Goal: Task Accomplishment & Management: Use online tool/utility

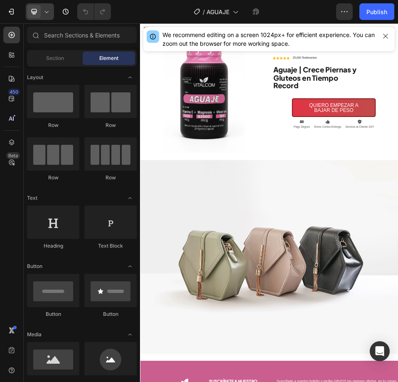
click at [52, 10] on div at bounding box center [40, 11] width 28 height 17
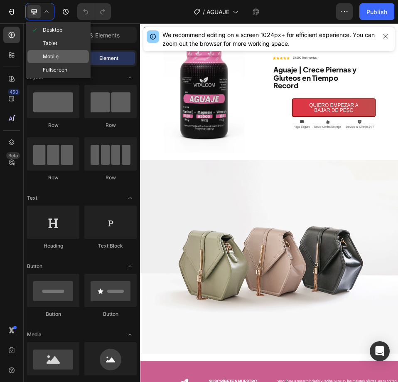
click at [53, 59] on span "Mobile" at bounding box center [51, 56] width 16 height 8
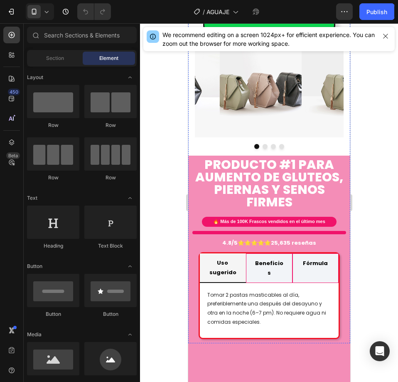
scroll to position [333, 0]
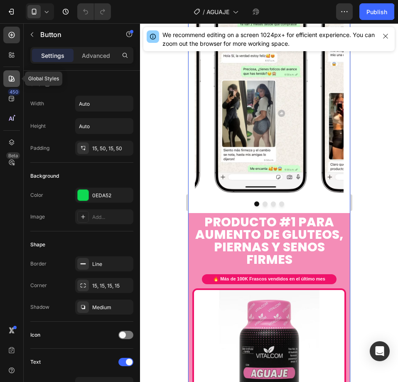
click at [12, 75] on icon at bounding box center [11, 78] width 8 height 8
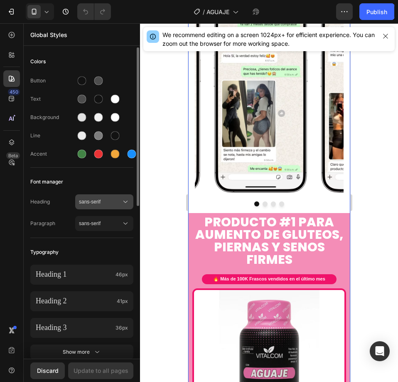
click at [100, 201] on span "sans-serif" at bounding box center [100, 201] width 42 height 7
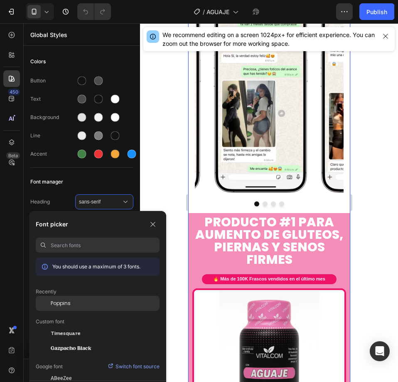
click at [67, 301] on span "Poppins" at bounding box center [61, 302] width 20 height 7
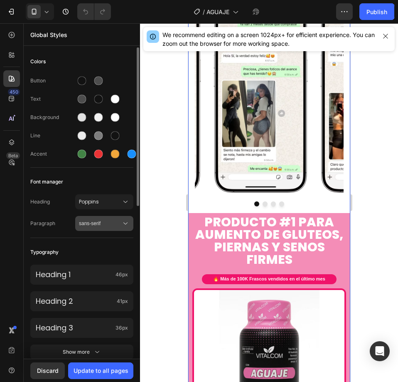
click at [99, 223] on span "sans-serif" at bounding box center [100, 223] width 42 height 7
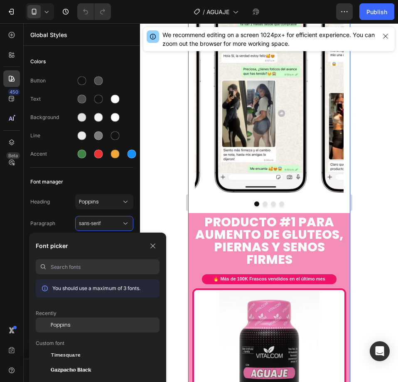
click at [65, 321] on div "Poppins" at bounding box center [98, 324] width 124 height 15
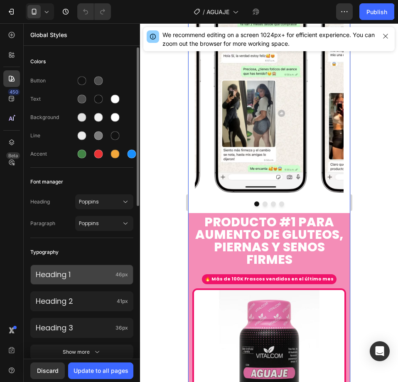
click at [114, 272] on div "Heading 1 46px" at bounding box center [81, 274] width 103 height 20
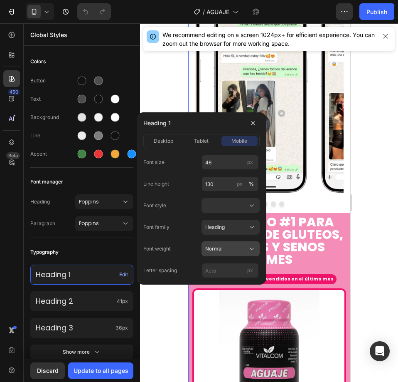
click at [205, 249] on button "Normal" at bounding box center [231, 248] width 58 height 15
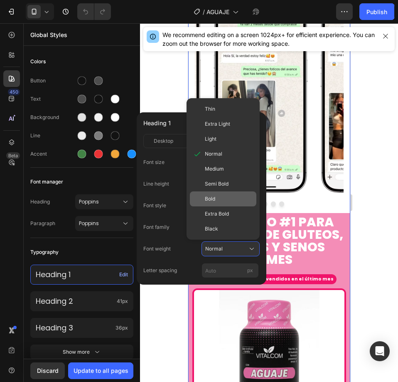
click at [215, 202] on span "Bold" at bounding box center [210, 198] width 10 height 7
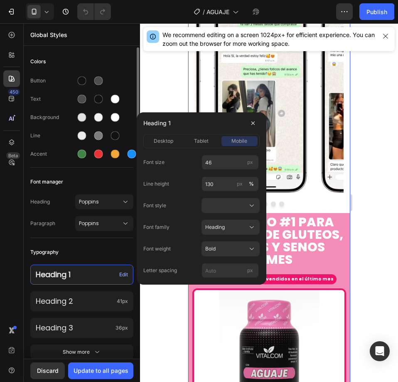
scroll to position [42, 0]
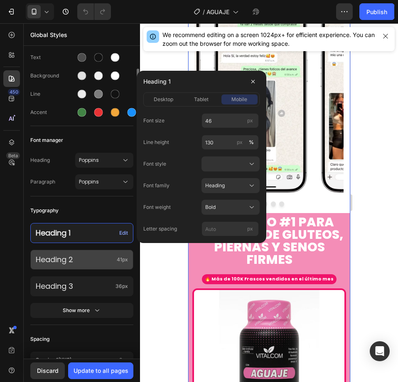
click at [109, 258] on p "Heading 2" at bounding box center [75, 259] width 78 height 10
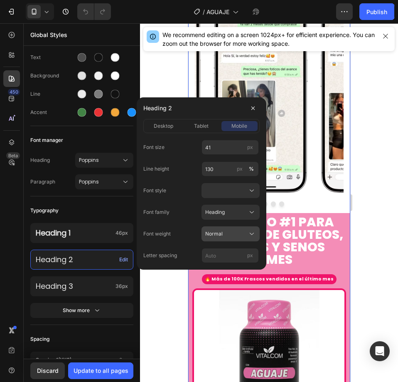
click at [221, 235] on span "Normal" at bounding box center [213, 233] width 17 height 7
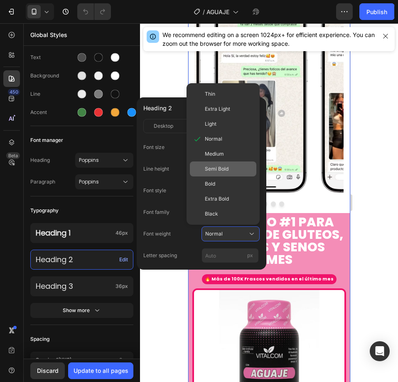
click at [218, 173] on div "Semi Bold" at bounding box center [223, 168] width 67 height 15
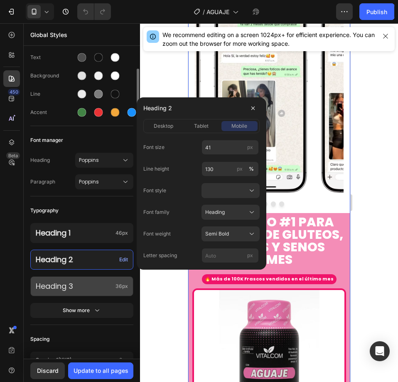
click at [82, 281] on div "Heading 3 36px" at bounding box center [81, 286] width 103 height 20
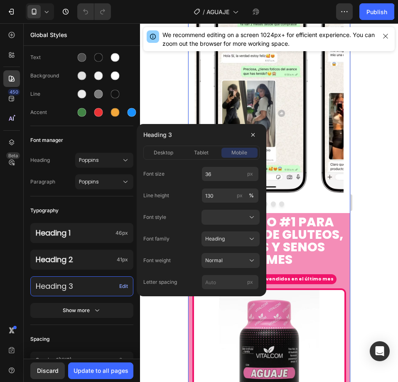
click at [230, 252] on div "Font size 36 px Line height 130 px % Font style Font family Heading Font weight…" at bounding box center [201, 227] width 116 height 123
click at [231, 258] on div "Normal" at bounding box center [225, 260] width 41 height 7
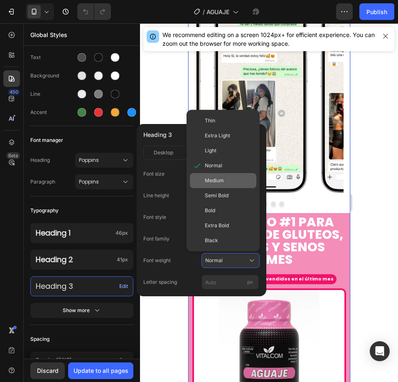
click at [227, 175] on div "Medium" at bounding box center [223, 180] width 67 height 15
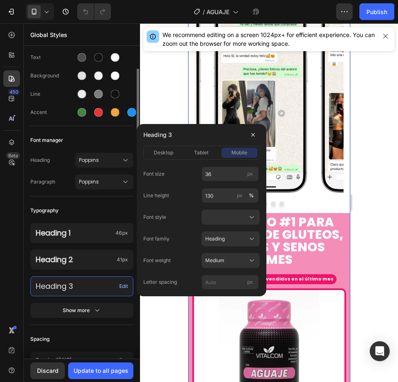
click at [96, 212] on div "Typography" at bounding box center [81, 210] width 103 height 15
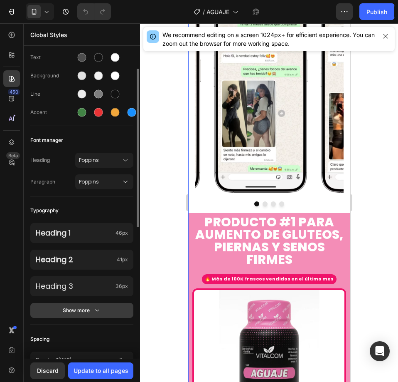
click at [64, 311] on div "Show more" at bounding box center [82, 310] width 39 height 8
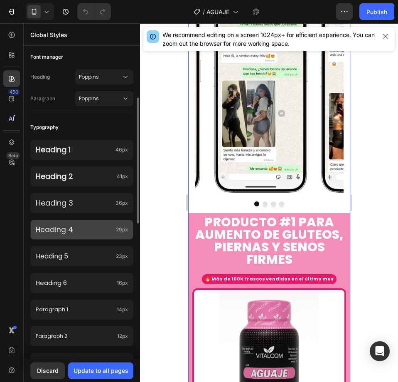
scroll to position [0, 0]
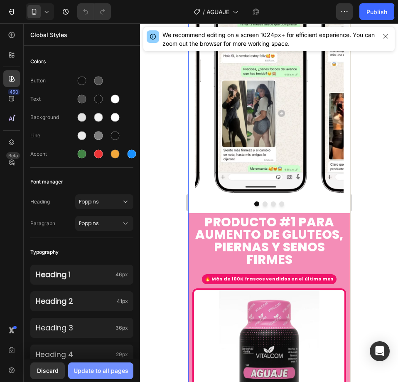
click at [110, 371] on div "Update to all pages" at bounding box center [101, 370] width 55 height 9
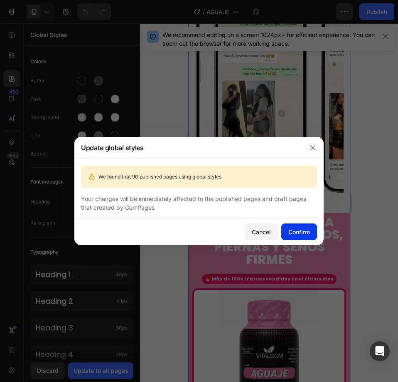
click at [296, 231] on div "Confirm" at bounding box center [300, 231] width 22 height 9
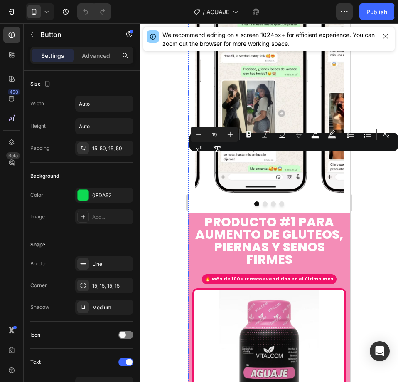
click at [360, 201] on div at bounding box center [269, 202] width 258 height 358
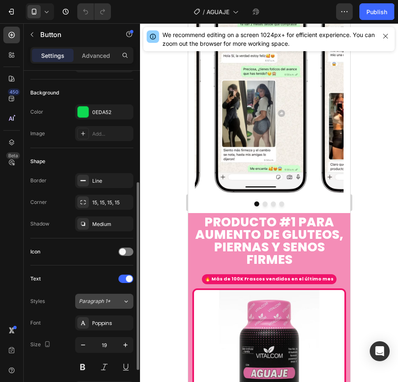
scroll to position [208, 0]
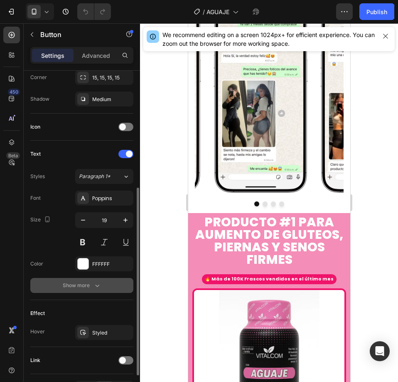
click at [101, 282] on button "Show more" at bounding box center [81, 285] width 103 height 15
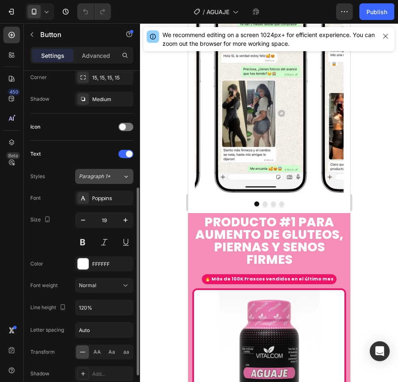
click at [113, 179] on div "Paragraph 1*" at bounding box center [101, 176] width 44 height 7
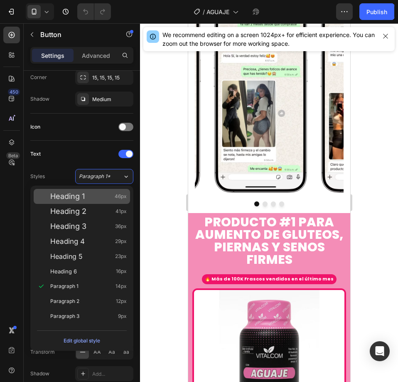
click at [100, 197] on div "Heading 1 46px" at bounding box center [88, 196] width 77 height 8
type input "46"
type input "130%"
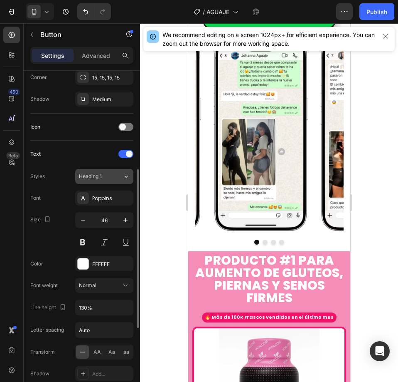
click at [109, 180] on button "Heading 1" at bounding box center [104, 176] width 58 height 15
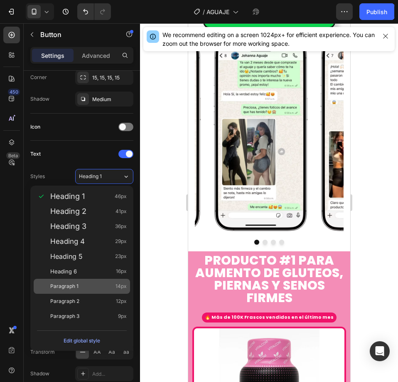
click at [79, 285] on div "Paragraph 1 14px" at bounding box center [88, 286] width 77 height 8
type input "14"
type input "180%"
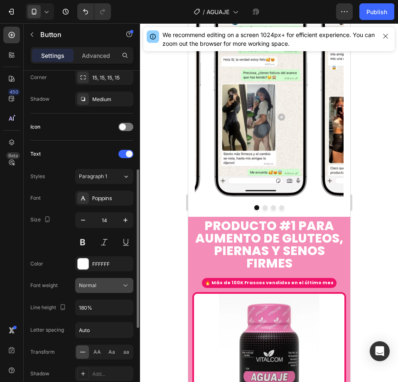
click at [107, 279] on button "Normal" at bounding box center [104, 285] width 58 height 15
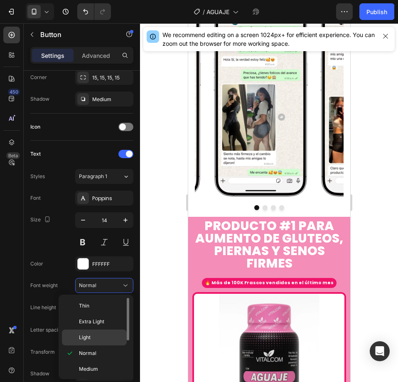
scroll to position [42, 0]
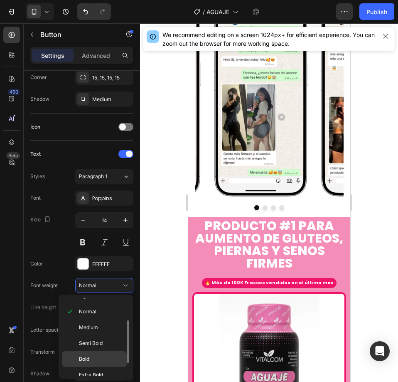
click at [114, 356] on p "Bold" at bounding box center [101, 358] width 44 height 7
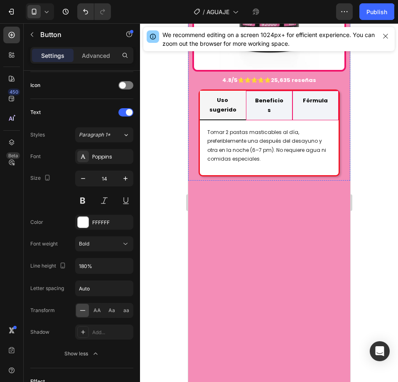
scroll to position [832, 0]
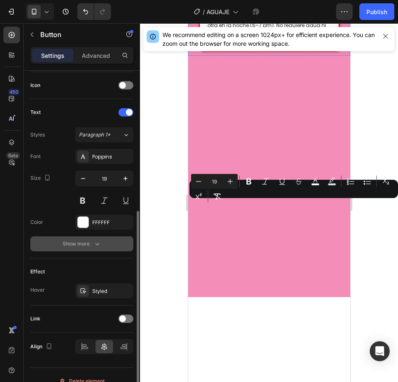
click at [83, 237] on button "Show more" at bounding box center [81, 243] width 103 height 15
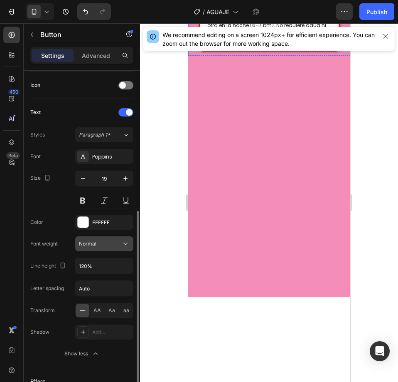
click at [120, 244] on div "Normal" at bounding box center [100, 243] width 42 height 7
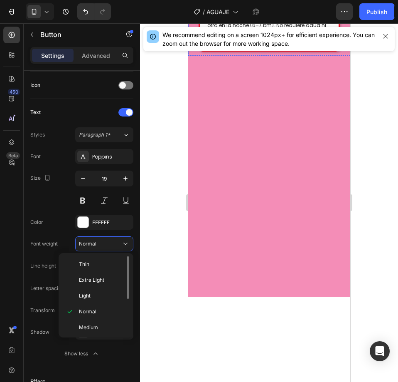
scroll to position [64, 0]
click at [101, 294] on p "Bold" at bounding box center [101, 294] width 44 height 7
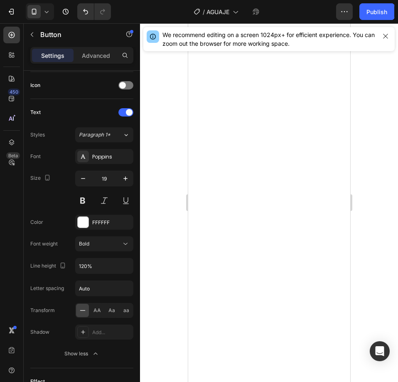
scroll to position [1622, 0]
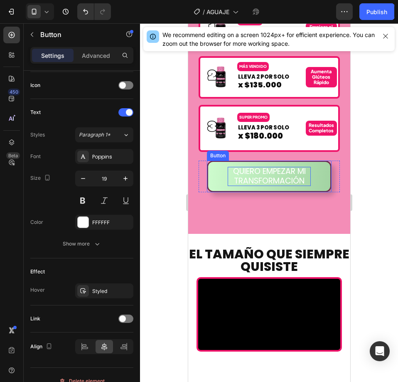
click at [272, 176] on span "QUIERO EMPEZAR MI TRANSFORMACIÓN" at bounding box center [269, 176] width 73 height 21
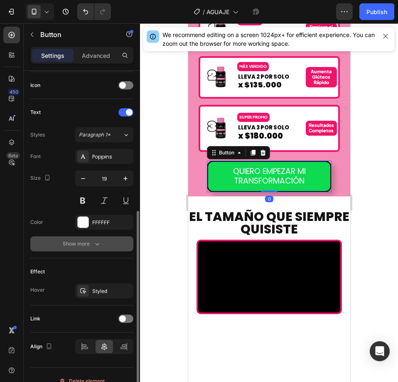
click at [86, 246] on div "Show more" at bounding box center [82, 244] width 39 height 8
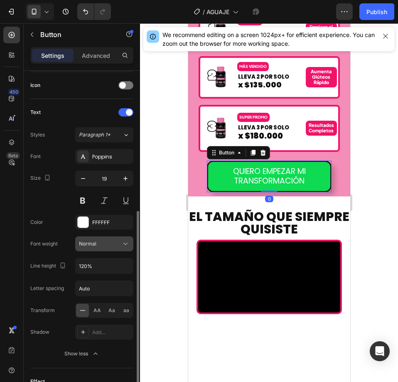
click at [111, 248] on button "Normal" at bounding box center [104, 243] width 58 height 15
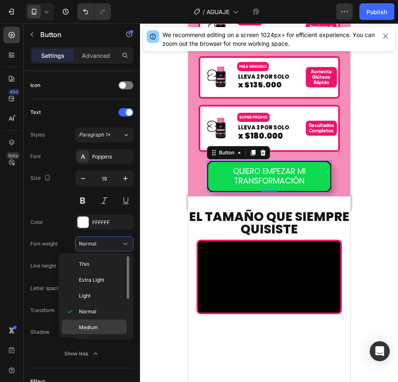
scroll to position [42, 0]
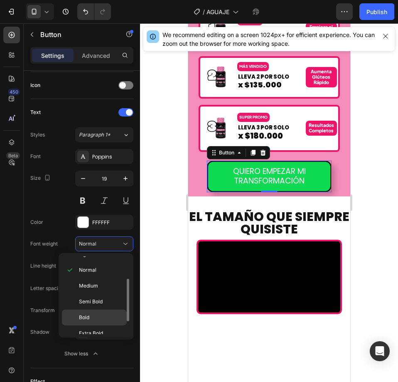
click at [99, 317] on p "Bold" at bounding box center [101, 317] width 44 height 7
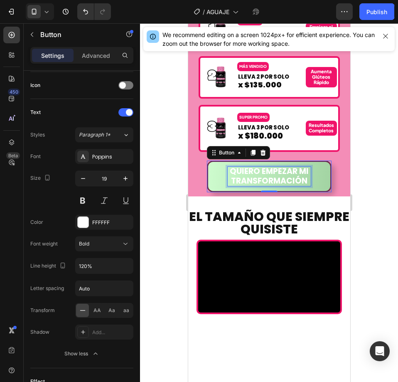
click at [262, 173] on span "QUIERO EMPEZAR MI TRANSFORMACIÓN" at bounding box center [269, 176] width 79 height 21
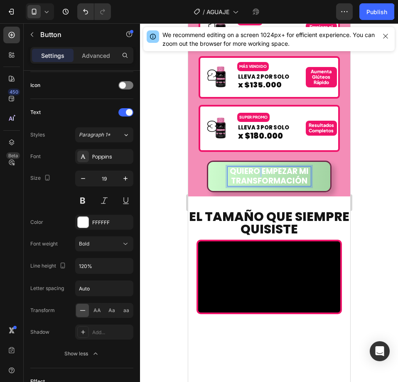
click at [262, 173] on span "QUIERO EMPEZAR MI TRANSFORMACIÓN" at bounding box center [269, 176] width 79 height 21
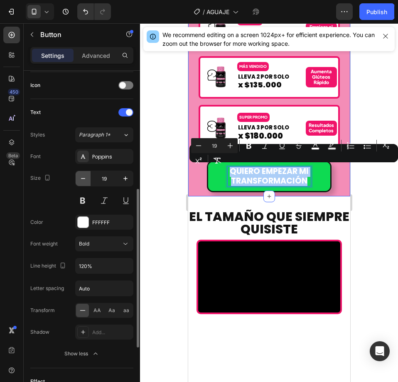
click at [85, 183] on button "button" at bounding box center [83, 178] width 15 height 15
type input "18"
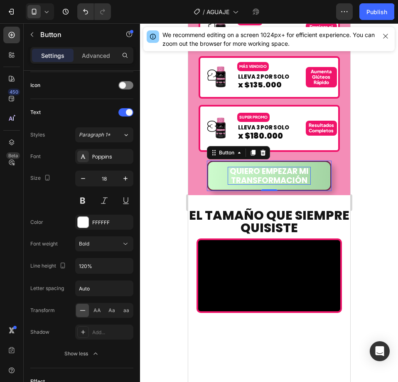
click at [258, 173] on span "QUIERO EMPEZAR MI TRANSFORMACIÓN" at bounding box center [269, 176] width 79 height 20
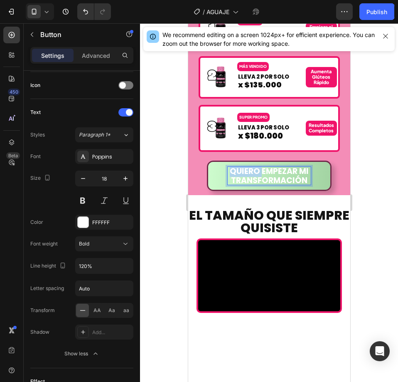
click at [258, 173] on span "QUIERO EMPEZAR MI TRANSFORMACIÓN" at bounding box center [269, 176] width 79 height 20
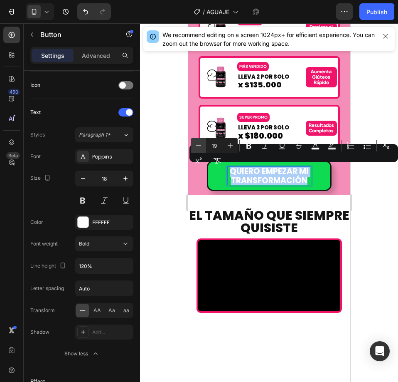
click at [200, 149] on icon "Editor contextual toolbar" at bounding box center [199, 145] width 8 height 8
type input "18"
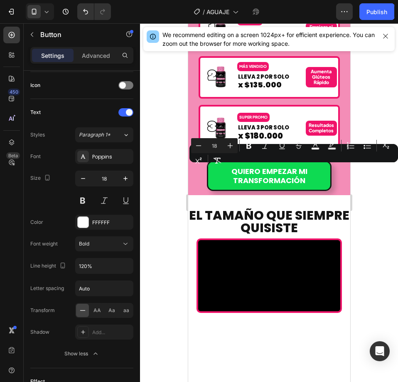
click at [383, 191] on div at bounding box center [269, 202] width 258 height 358
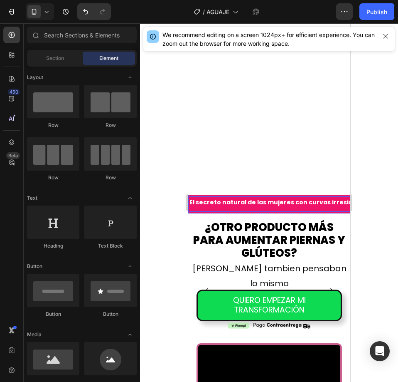
scroll to position [2412, 0]
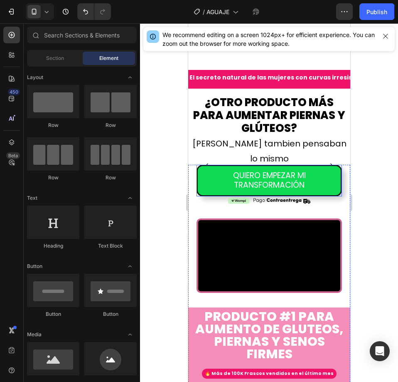
click at [262, 220] on video at bounding box center [269, 255] width 142 height 71
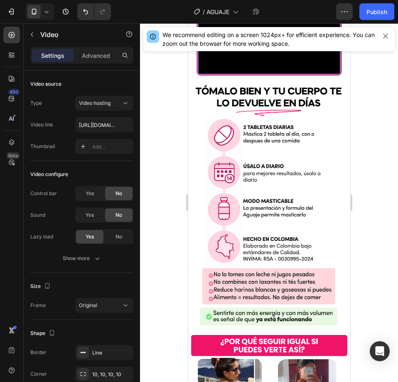
click at [262, 74] on video at bounding box center [269, 38] width 142 height 71
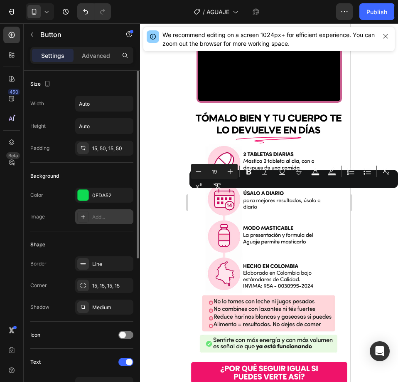
click at [99, 218] on div "Add..." at bounding box center [111, 216] width 39 height 7
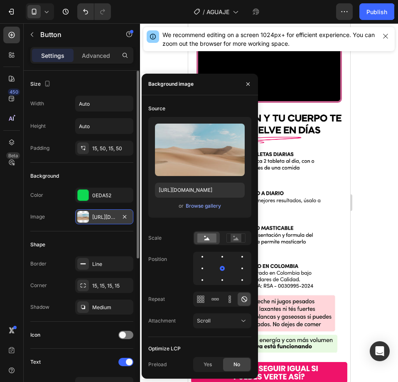
click at [100, 176] on div "Background" at bounding box center [81, 175] width 103 height 13
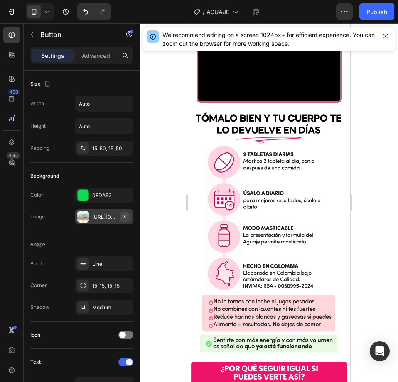
click at [122, 215] on icon "button" at bounding box center [124, 216] width 7 height 7
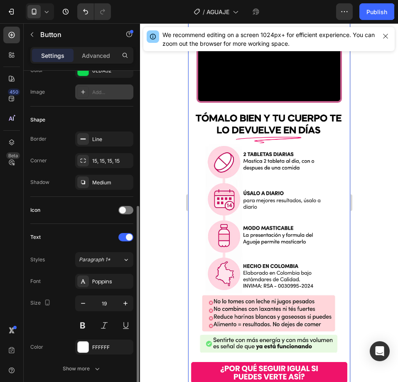
scroll to position [249, 0]
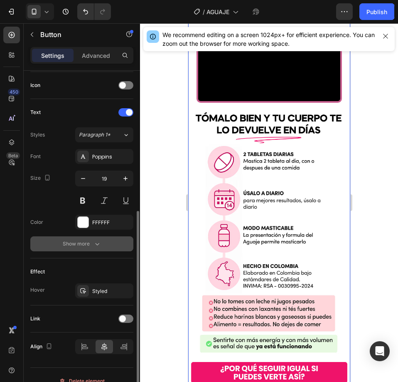
click at [103, 240] on button "Show more" at bounding box center [81, 243] width 103 height 15
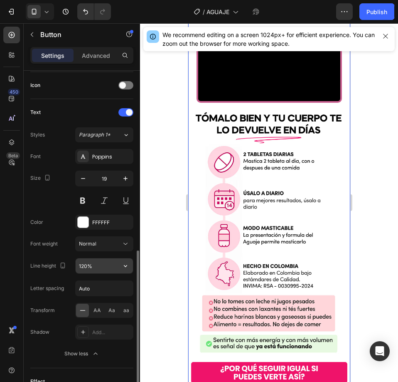
scroll to position [291, 0]
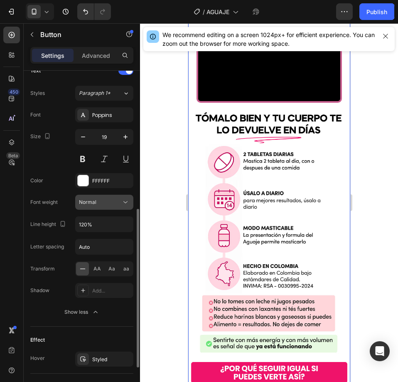
click at [106, 205] on div "Normal" at bounding box center [100, 201] width 42 height 7
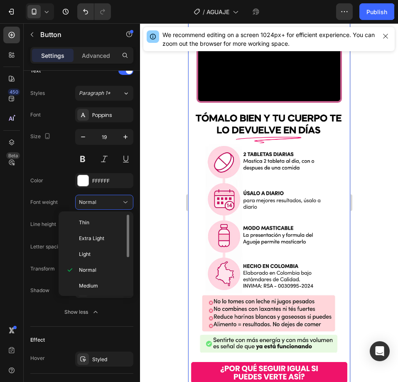
scroll to position [64, 0]
click at [100, 248] on div "Bold" at bounding box center [94, 253] width 65 height 16
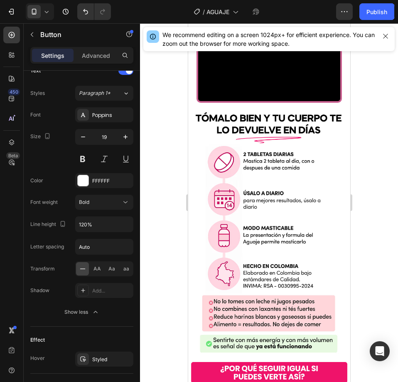
click at [371, 205] on div at bounding box center [269, 202] width 258 height 358
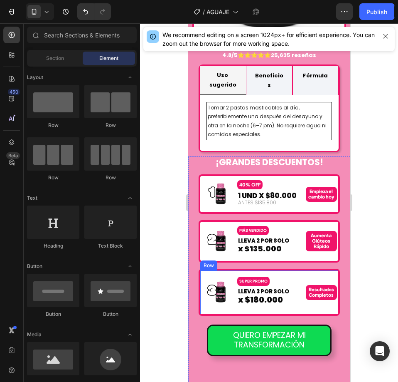
scroll to position [3576, 0]
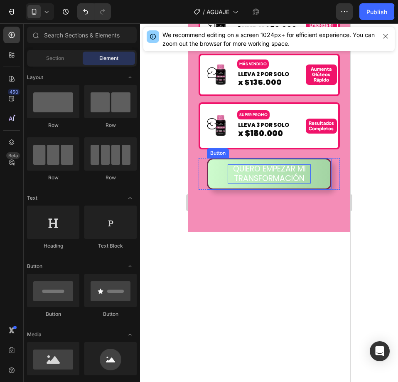
click at [294, 184] on span "QUIERO EMPEZAR MI TRANSFORMACIÓN" at bounding box center [269, 173] width 73 height 21
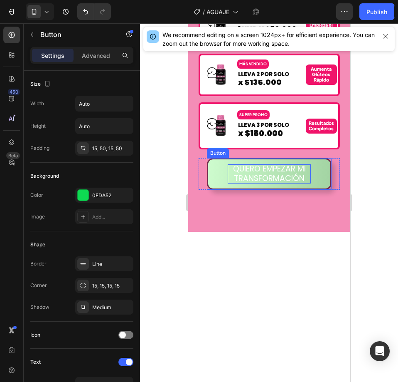
click at [294, 184] on span "QUIERO EMPEZAR MI TRANSFORMACIÓN" at bounding box center [269, 173] width 73 height 21
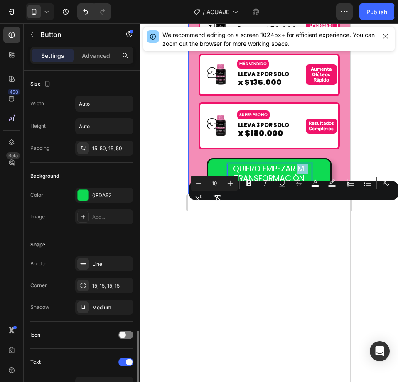
scroll to position [166, 0]
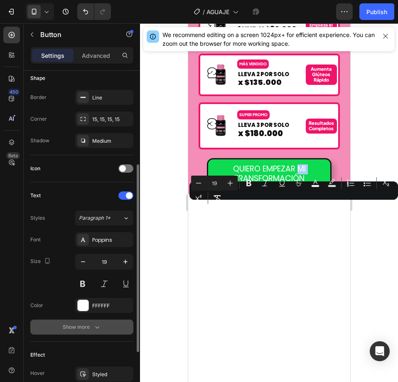
click at [84, 327] on div "Show more" at bounding box center [82, 327] width 39 height 8
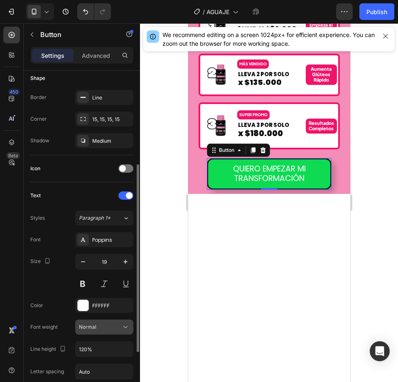
click at [101, 321] on button "Normal" at bounding box center [104, 326] width 58 height 15
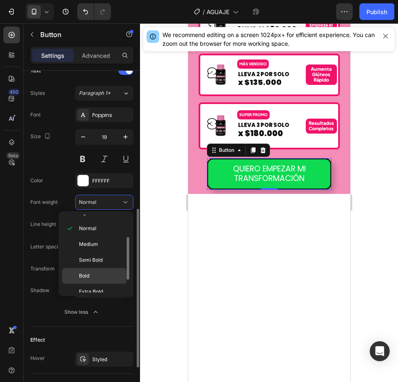
scroll to position [64, 0]
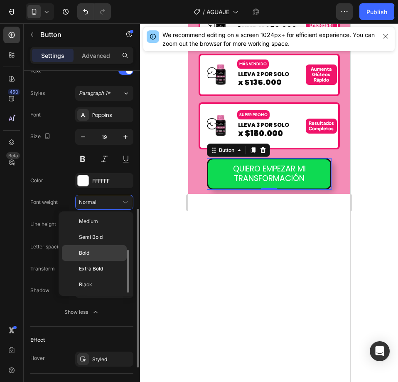
click at [98, 253] on p "Bold" at bounding box center [101, 252] width 44 height 7
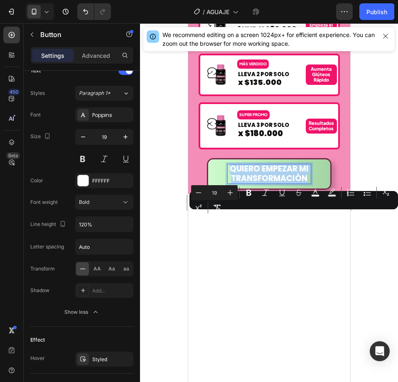
click at [259, 183] on p "QUIERO EMPEZAR MI TRANSFORMACIÓN" at bounding box center [268, 173] width 83 height 19
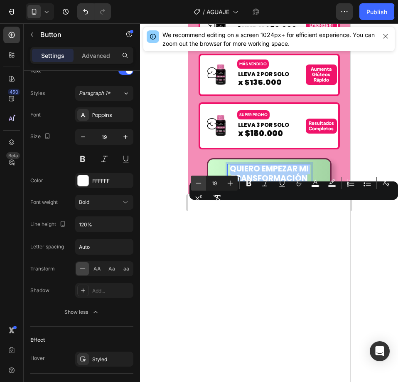
click at [198, 182] on icon "Editor contextual toolbar" at bounding box center [199, 183] width 8 height 8
type input "18"
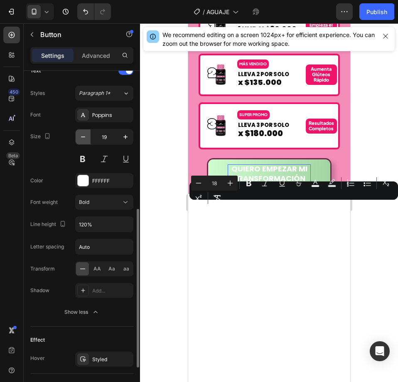
click at [80, 133] on icon "button" at bounding box center [83, 137] width 8 height 8
type input "18"
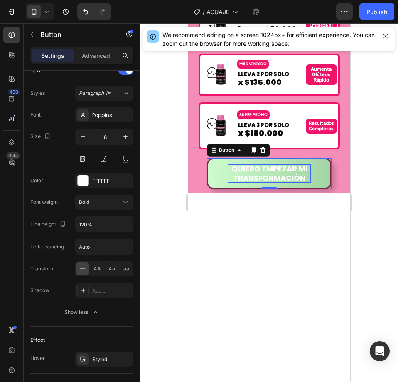
click at [393, 218] on div at bounding box center [269, 202] width 258 height 358
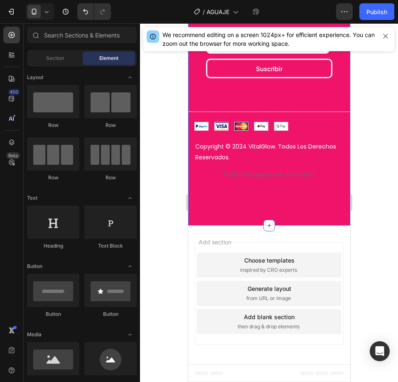
scroll to position [4430, 0]
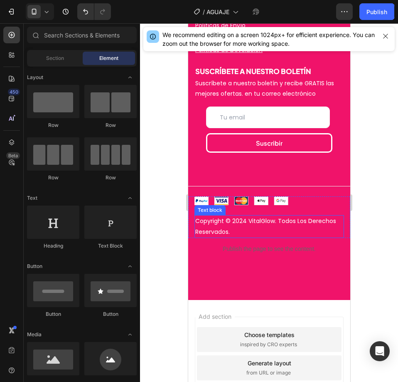
click at [256, 237] on p "Copyright © 2024 VitalGlow. Todos Los Derechos Reservados." at bounding box center [269, 226] width 148 height 21
click at [255, 237] on p "Copyright © 2024 VitalGlow. Todos Los Derechos Reservados." at bounding box center [269, 226] width 148 height 21
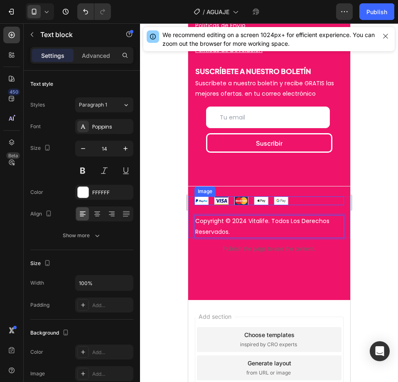
scroll to position [4347, 0]
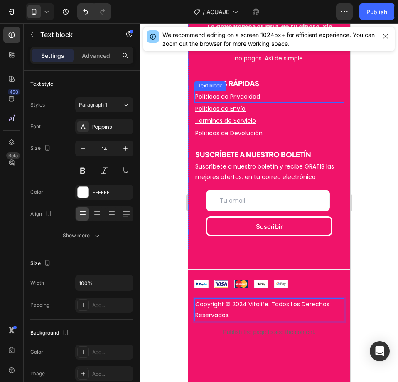
click at [252, 101] on u "Políticas de Privacidad" at bounding box center [227, 96] width 65 height 8
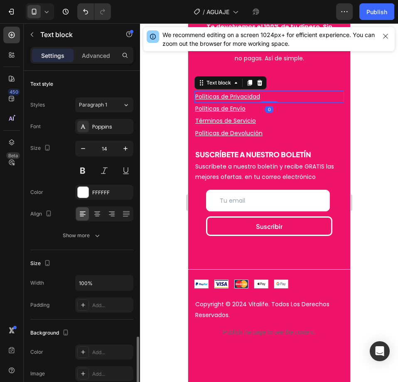
scroll to position [158, 0]
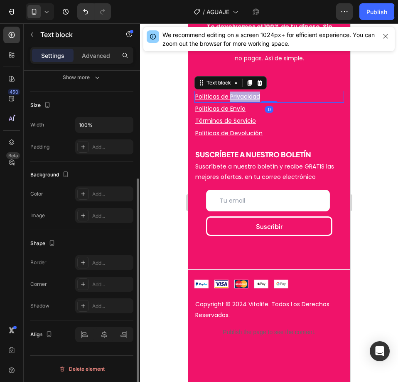
click at [252, 101] on u "Políticas de Privacidad" at bounding box center [227, 96] width 65 height 8
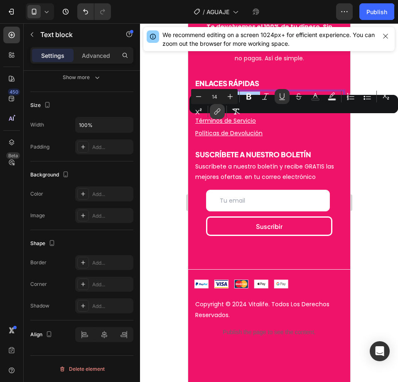
click at [220, 107] on icon "Editor contextual toolbar" at bounding box center [217, 111] width 8 height 8
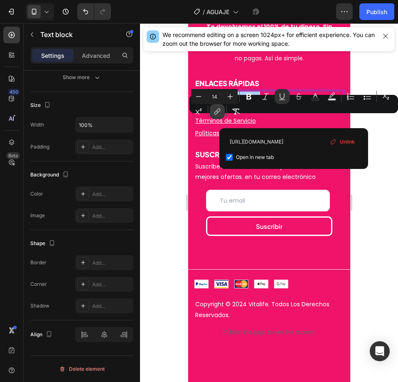
scroll to position [0, 24]
click at [260, 140] on input "[URL][DOMAIN_NAME]" at bounding box center [294, 141] width 136 height 13
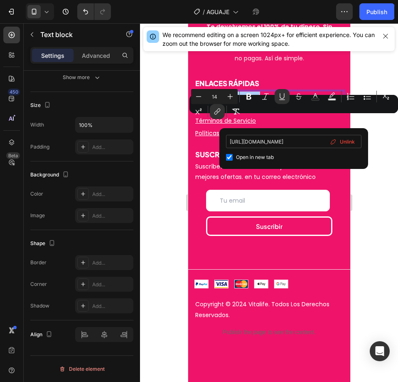
type input "[URL][DOMAIN_NAME]"
click at [212, 113] on u "Políticas de Envío" at bounding box center [220, 108] width 50 height 8
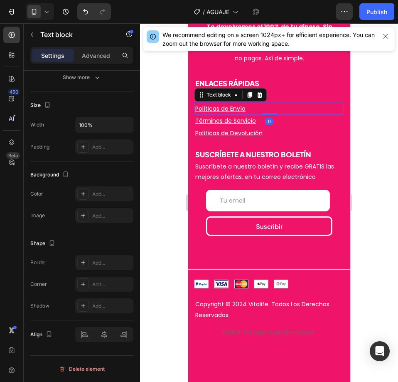
click at [212, 113] on u "Políticas de Envío" at bounding box center [220, 108] width 50 height 8
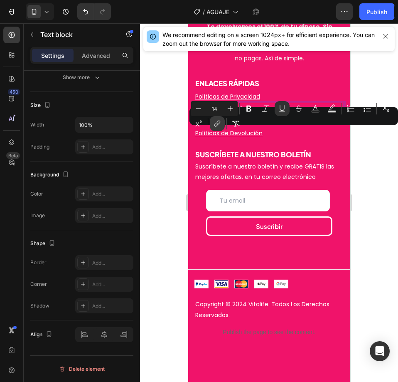
click at [217, 121] on icon "Editor contextual toolbar" at bounding box center [217, 123] width 8 height 8
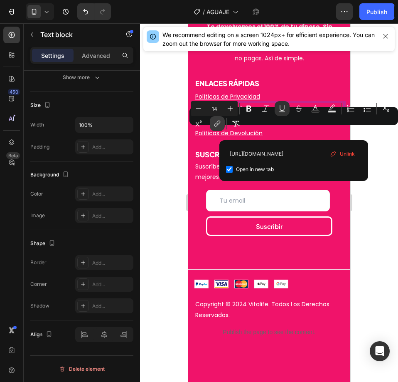
scroll to position [0, 24]
click at [254, 156] on input "[URL][DOMAIN_NAME]" at bounding box center [294, 153] width 136 height 13
type input "[URL][DOMAIN_NAME]"
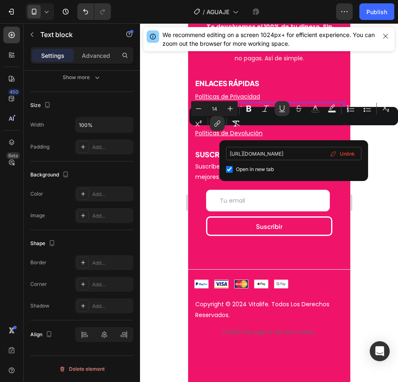
scroll to position [0, 31]
click at [211, 125] on u "Términos de Servicio" at bounding box center [225, 120] width 61 height 8
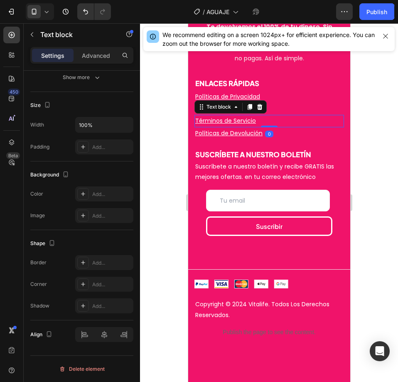
click at [217, 125] on u "Términos de Servicio" at bounding box center [225, 120] width 61 height 8
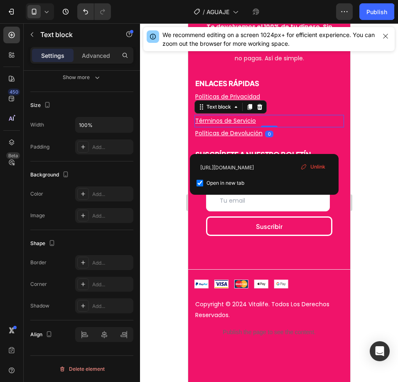
click at [217, 125] on u "Términos de Servicio" at bounding box center [225, 120] width 61 height 8
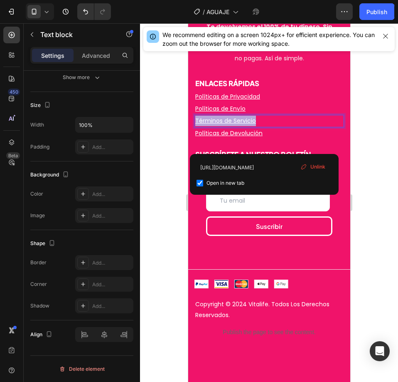
click at [217, 125] on u "Términos de Servicio" at bounding box center [225, 120] width 61 height 8
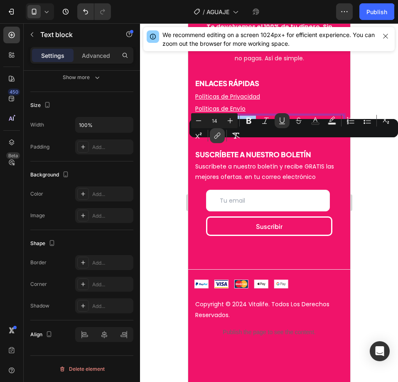
click at [222, 137] on button "link" at bounding box center [217, 135] width 15 height 15
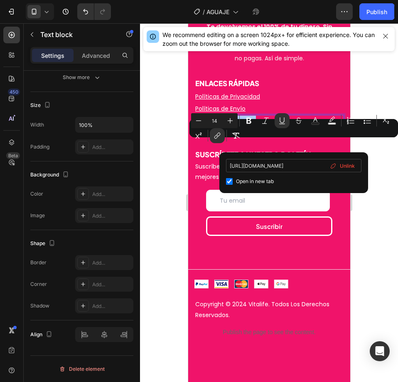
click at [253, 163] on input "[URL][DOMAIN_NAME]" at bounding box center [294, 165] width 136 height 13
type input "[URL][DOMAIN_NAME]"
click at [214, 137] on u "Políticas de Devolución" at bounding box center [228, 133] width 67 height 8
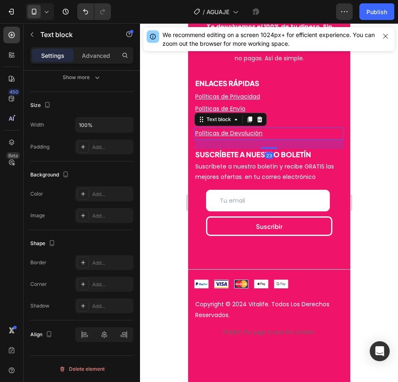
click at [214, 137] on u "Políticas de Devolución" at bounding box center [228, 133] width 67 height 8
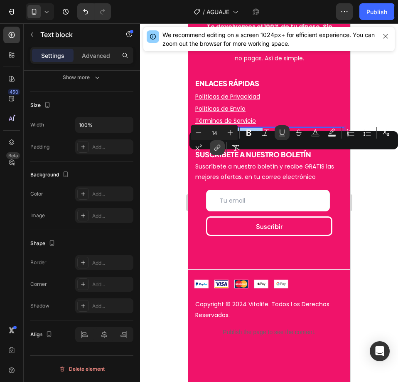
click at [217, 149] on icon "Editor contextual toolbar" at bounding box center [217, 147] width 8 height 8
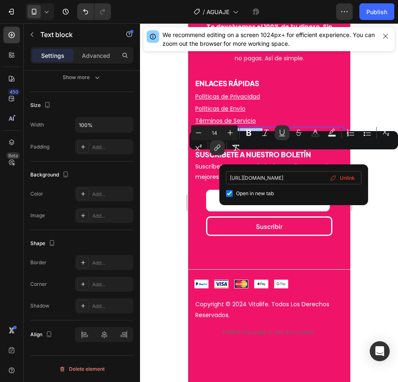
click at [239, 181] on input "[URL][DOMAIN_NAME]" at bounding box center [294, 177] width 136 height 13
click at [239, 180] on input "[URL][DOMAIN_NAME]" at bounding box center [294, 177] width 136 height 13
type input "[URL][DOMAIN_NAME]"
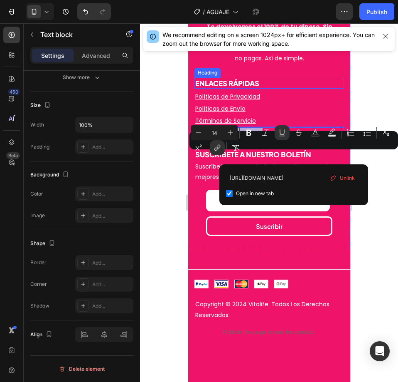
click at [316, 89] on h3 "ENLACES RÁPIDAS" at bounding box center [269, 83] width 150 height 11
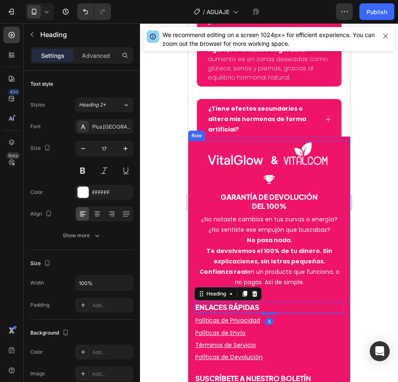
scroll to position [4149, 0]
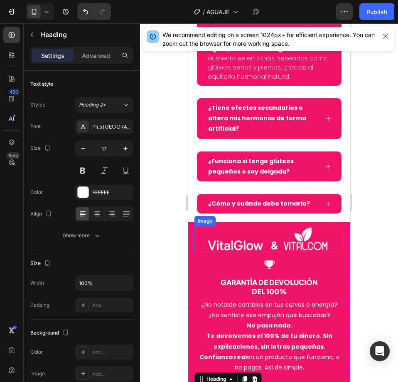
click at [277, 237] on img at bounding box center [269, 238] width 150 height 25
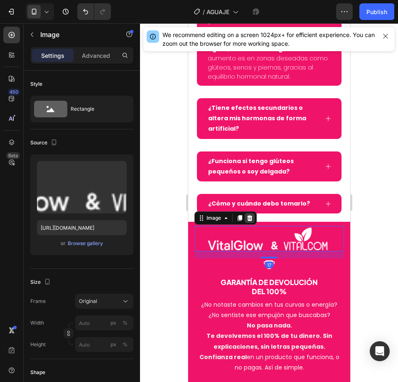
click at [249, 220] on icon at bounding box center [249, 218] width 7 height 7
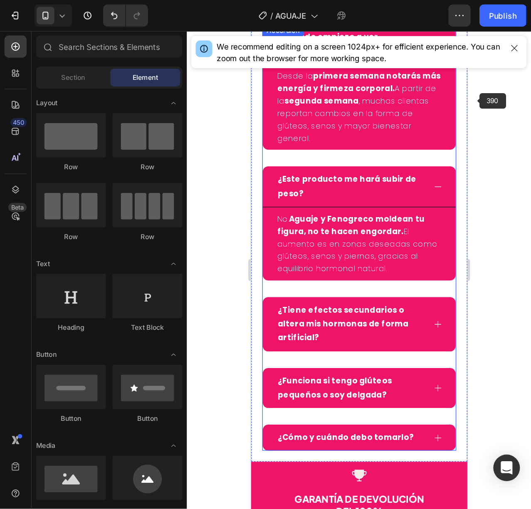
scroll to position [4024, 0]
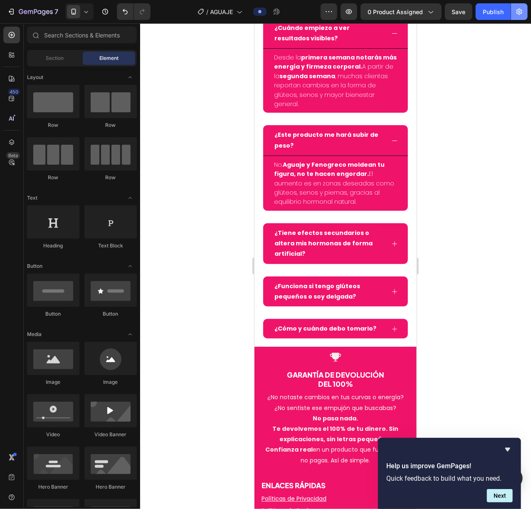
click at [398, 12] on icon "button" at bounding box center [519, 11] width 8 height 8
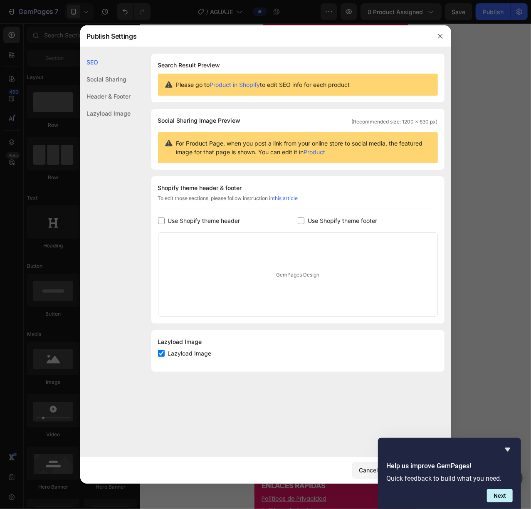
click at [309, 223] on span "Use Shopify theme footer" at bounding box center [342, 221] width 69 height 10
checkbox input "true"
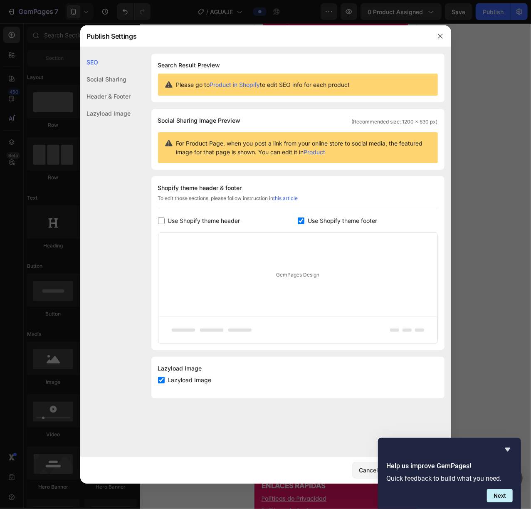
click at [191, 223] on span "Use Shopify theme header" at bounding box center [204, 221] width 72 height 10
checkbox input "true"
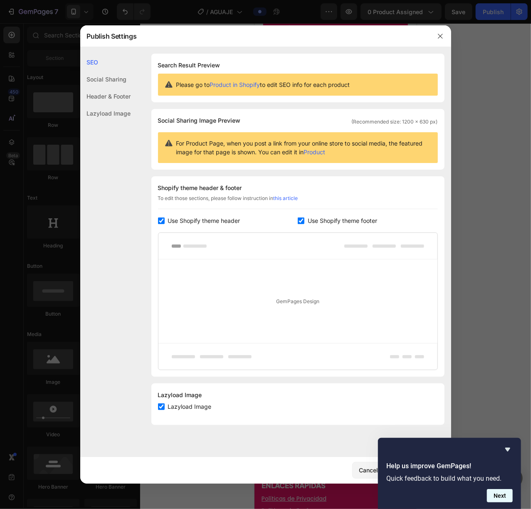
click at [398, 381] on button "Next" at bounding box center [500, 495] width 26 height 13
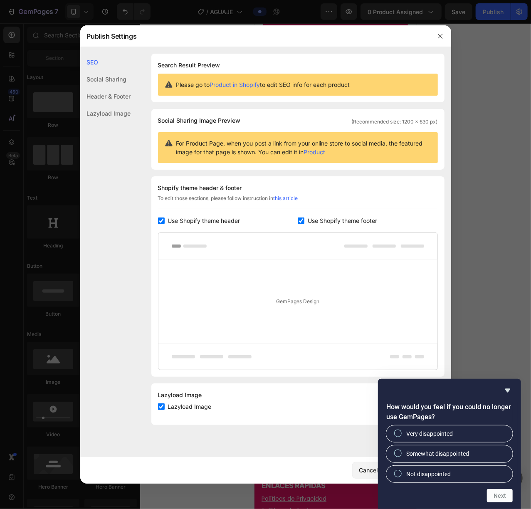
click at [398, 381] on div "How would you feel if you could no longer use GemPages? Very disappointed Somew…" at bounding box center [449, 444] width 143 height 130
click at [398, 381] on icon "Hide survey" at bounding box center [507, 391] width 5 height 4
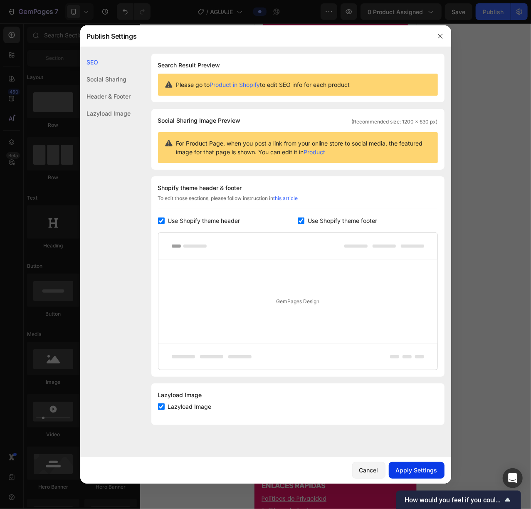
click at [398, 381] on button "Apply Settings" at bounding box center [417, 470] width 56 height 17
click at [328, 221] on span "Use Shopify theme footer" at bounding box center [342, 221] width 69 height 10
checkbox input "false"
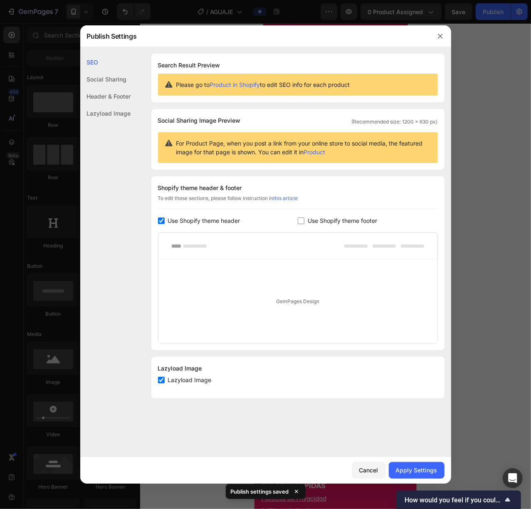
click at [196, 215] on div "Shopify theme header & footer To edit those sections, please follow instruction…" at bounding box center [297, 263] width 293 height 174
click at [213, 240] on div at bounding box center [297, 246] width 279 height 27
click at [215, 218] on span "Use Shopify theme header" at bounding box center [204, 221] width 72 height 10
checkbox input "false"
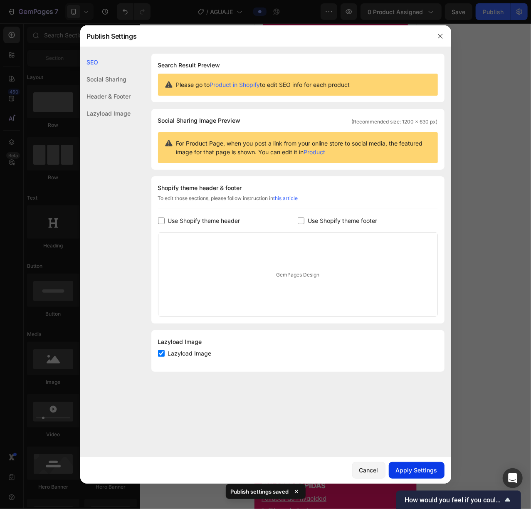
click at [398, 381] on button "Apply Settings" at bounding box center [417, 470] width 56 height 17
click at [398, 162] on div at bounding box center [265, 254] width 531 height 509
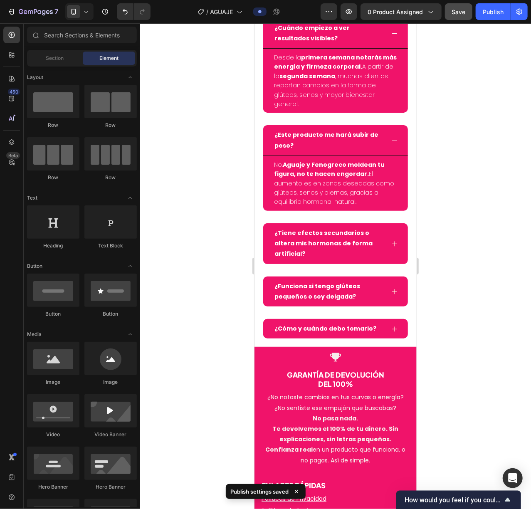
click at [398, 8] on span "Save" at bounding box center [459, 11] width 14 height 7
click at [398, 12] on div "Publish" at bounding box center [493, 11] width 21 height 9
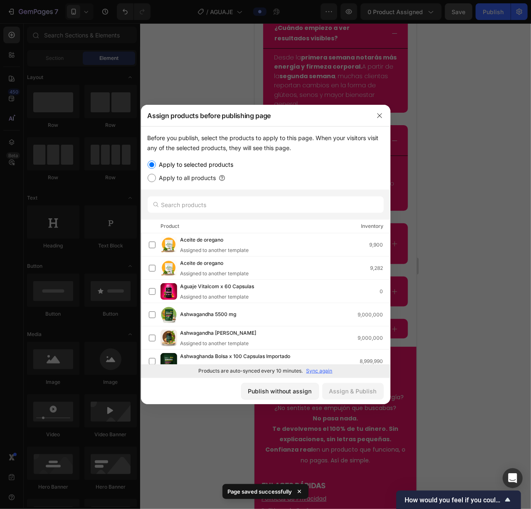
click at [199, 180] on label "Apply to all products" at bounding box center [186, 178] width 60 height 10
click at [156, 180] on input "Apply to all products" at bounding box center [152, 178] width 8 height 8
radio input "true"
click at [205, 160] on label "Apply to selected products" at bounding box center [195, 165] width 78 height 10
click at [156, 161] on input "Apply to selected products" at bounding box center [152, 165] width 8 height 8
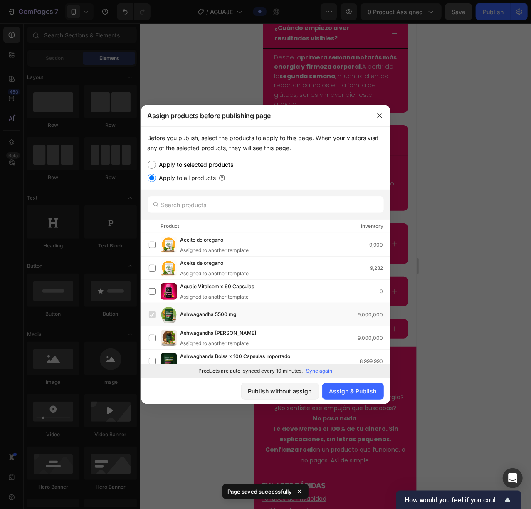
radio input "true"
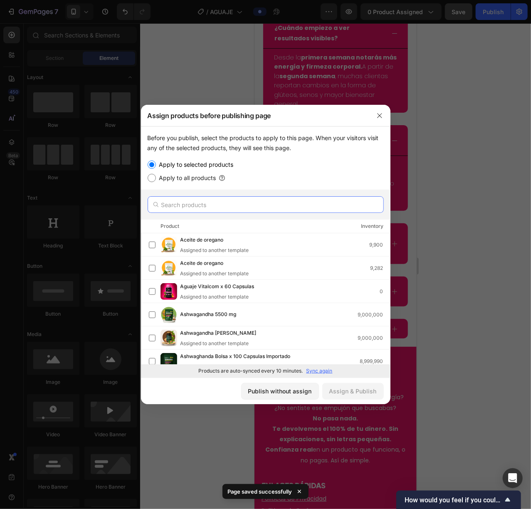
click at [222, 208] on input "text" at bounding box center [266, 204] width 236 height 17
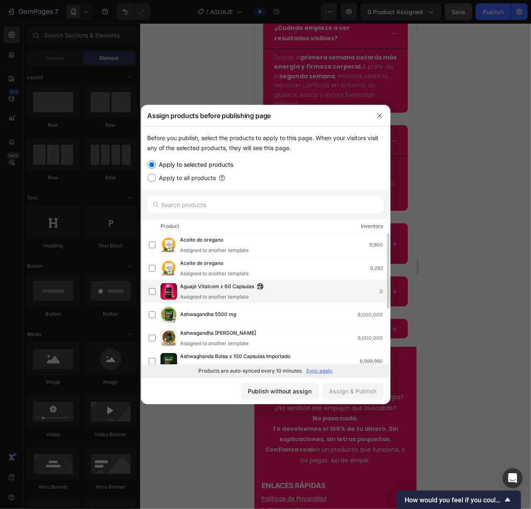
click at [233, 287] on span "Aguaje Vitalcom x 60 Capsulas" at bounding box center [217, 286] width 74 height 9
click at [361, 381] on div "Assign & Publish" at bounding box center [352, 391] width 47 height 9
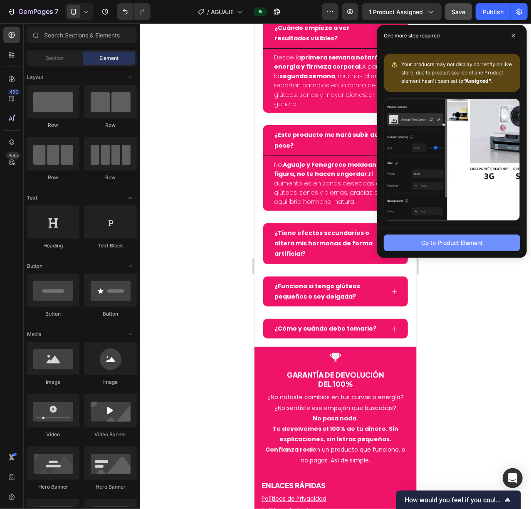
click at [398, 245] on button "Go to Product Element" at bounding box center [452, 243] width 136 height 17
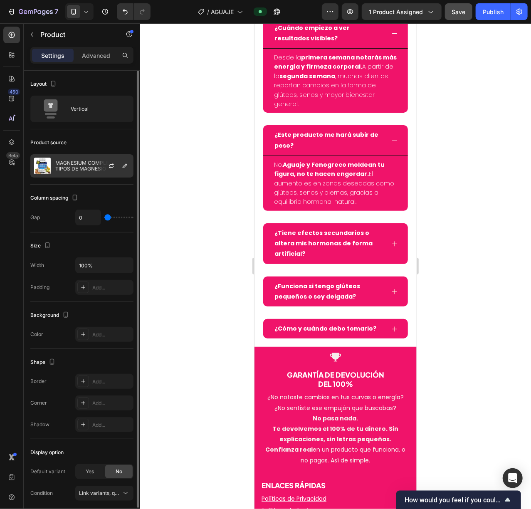
click at [64, 171] on p "MAGNESIUM COMPLEX: 8 TIPOS DE MAGNESIO EN 1" at bounding box center [92, 166] width 74 height 12
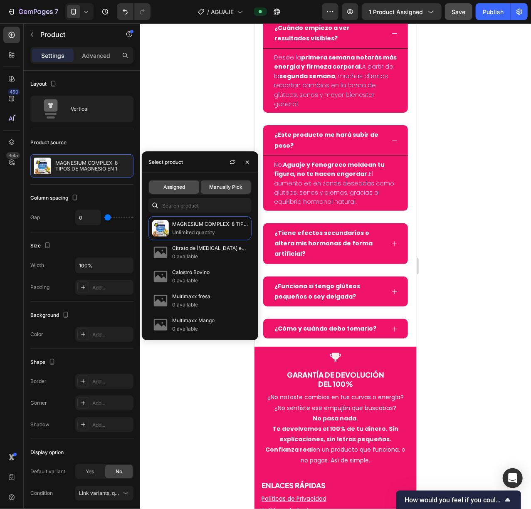
click at [167, 182] on div "Assigned" at bounding box center [174, 186] width 50 height 13
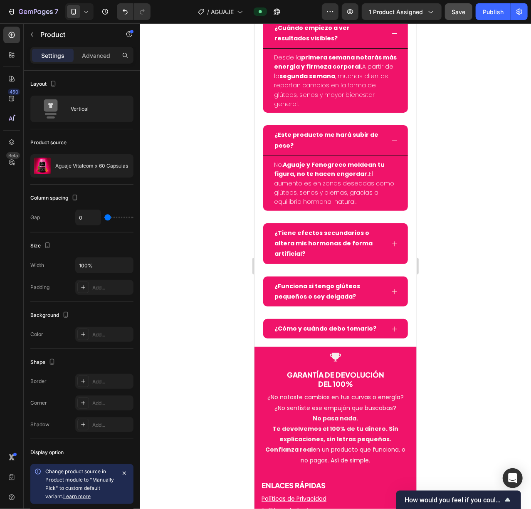
click at [190, 131] on div at bounding box center [335, 266] width 391 height 486
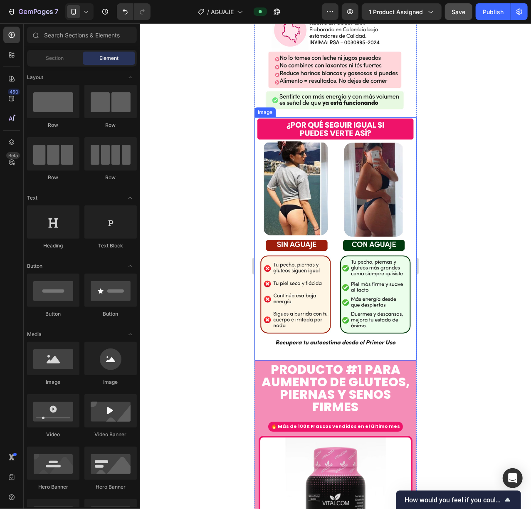
scroll to position [3089, 0]
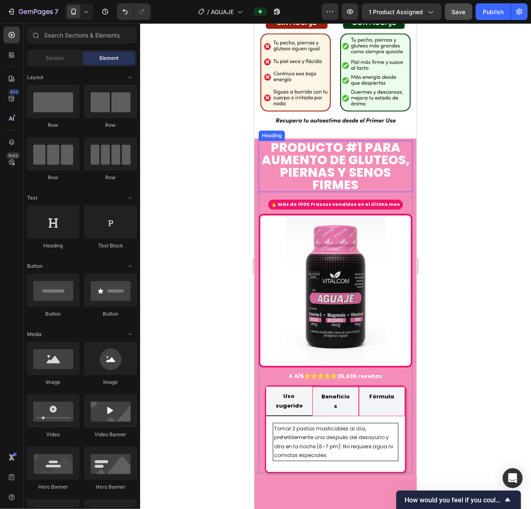
click at [265, 192] on h2 "PRODUCTO #1 PARA AUMENTO DE GLUTEOs, PIERNAS y senos firmes" at bounding box center [335, 166] width 154 height 52
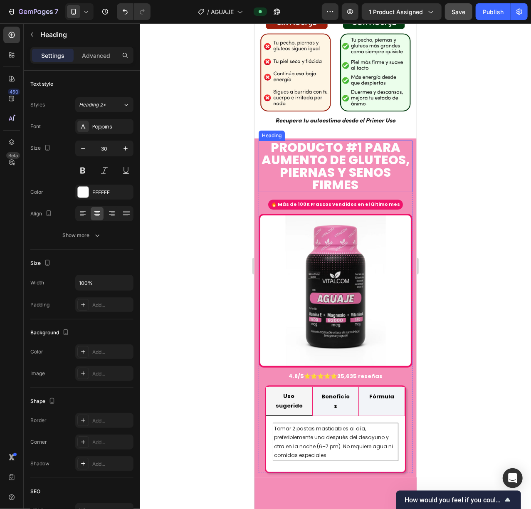
click at [274, 277] on img at bounding box center [335, 290] width 154 height 154
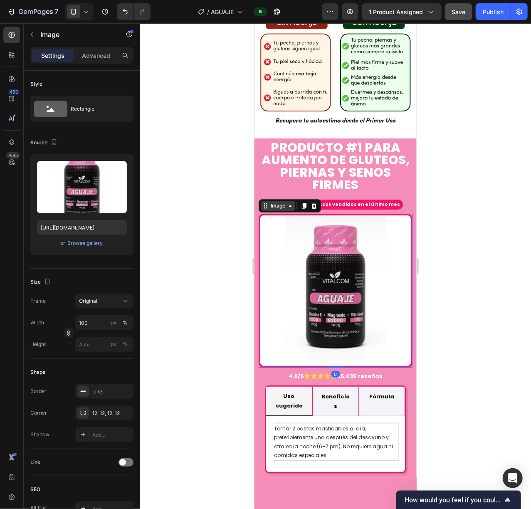
click at [275, 210] on div "Image" at bounding box center [277, 205] width 35 height 10
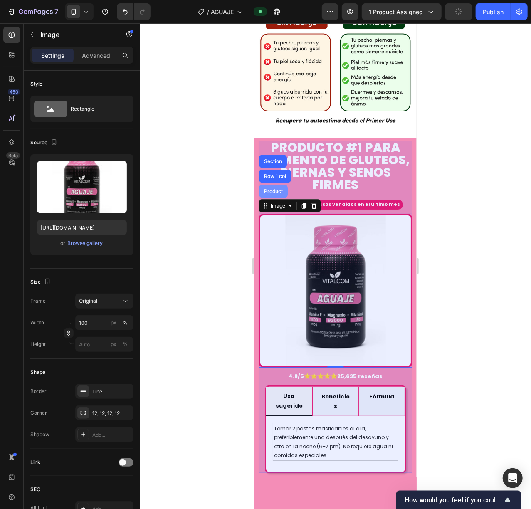
click at [273, 193] on div "Product" at bounding box center [273, 190] width 22 height 5
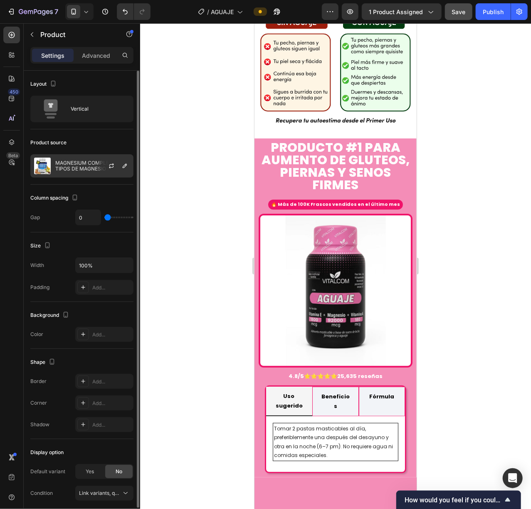
click at [93, 170] on p "MAGNESIUM COMPLEX: 8 TIPOS DE MAGNESIO EN 1" at bounding box center [92, 166] width 74 height 12
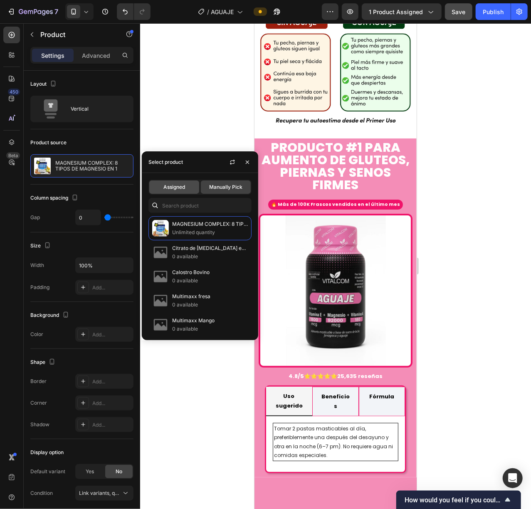
click at [172, 190] on span "Assigned" at bounding box center [174, 186] width 22 height 7
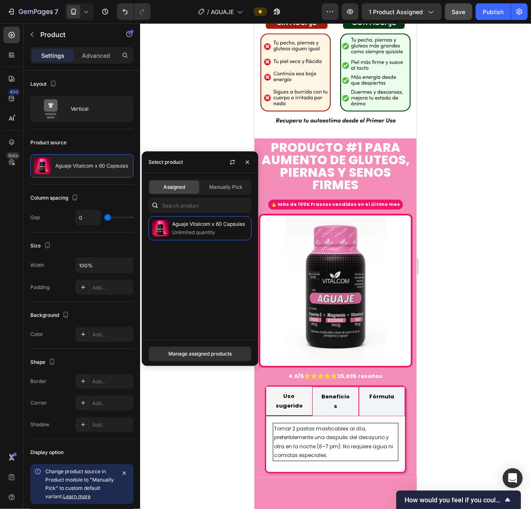
click at [199, 122] on div at bounding box center [335, 266] width 391 height 486
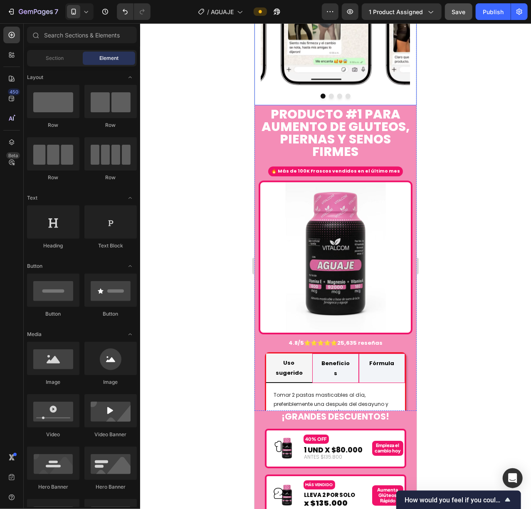
scroll to position [1148, 0]
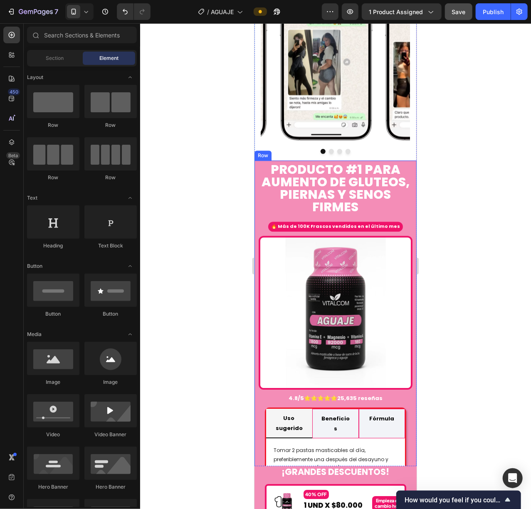
click at [283, 248] on img at bounding box center [335, 312] width 154 height 154
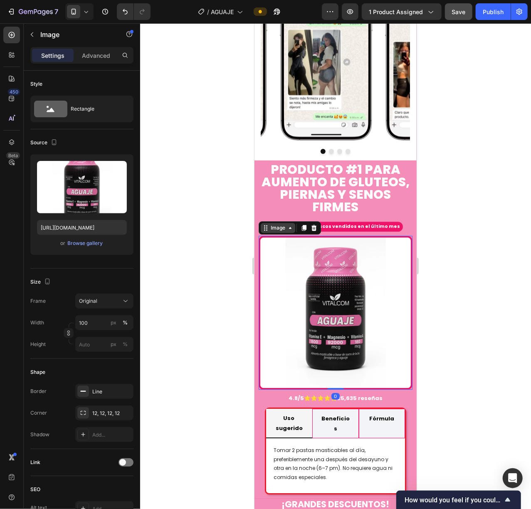
click at [278, 224] on div "Image" at bounding box center [278, 227] width 18 height 7
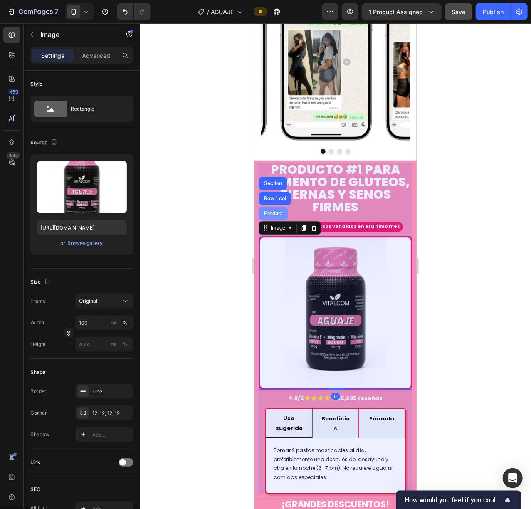
click at [273, 206] on div "Product" at bounding box center [273, 212] width 29 height 13
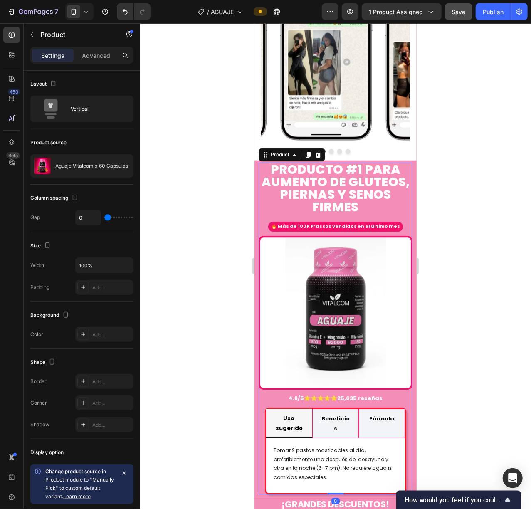
click at [398, 7] on div "Preview 1 product assigned Save Publish" at bounding box center [425, 11] width 206 height 17
click at [398, 11] on span "Save" at bounding box center [459, 11] width 14 height 7
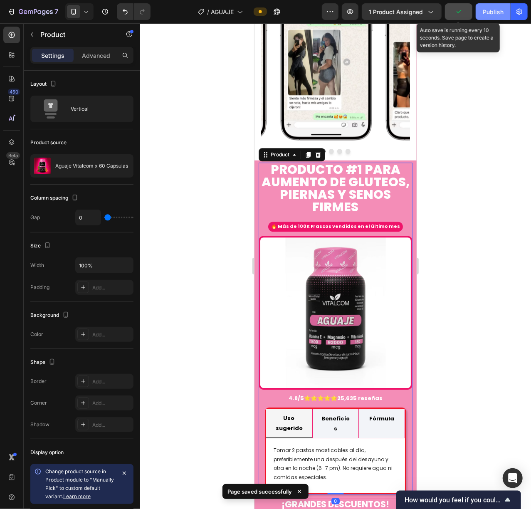
click at [398, 10] on div "Publish" at bounding box center [493, 11] width 21 height 9
